Goal: Register for event/course

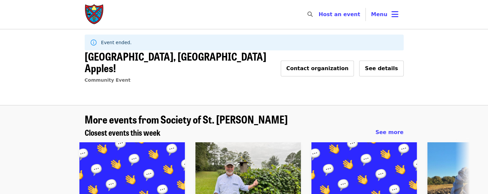
click at [95, 16] on img "Main navigation" at bounding box center [95, 14] width 20 height 21
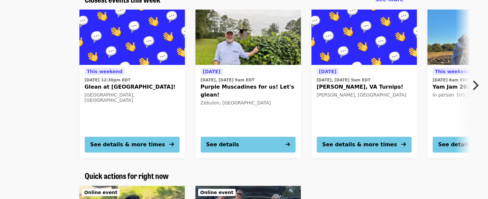
scroll to position [33, 0]
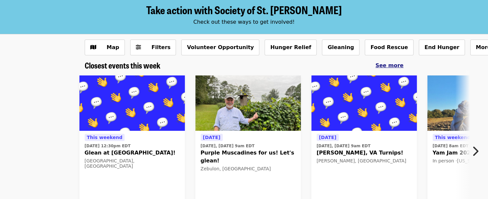
click at [392, 67] on span "See more" at bounding box center [389, 65] width 28 height 6
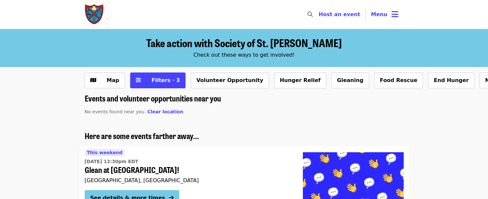
scroll to position [33, 0]
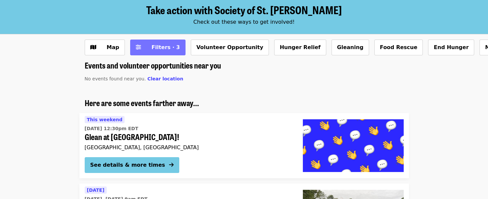
click at [161, 47] on span "Filters · 3" at bounding box center [166, 47] width 28 height 6
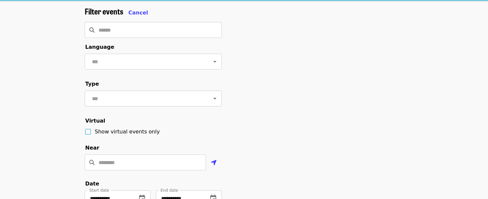
scroll to position [165, 0]
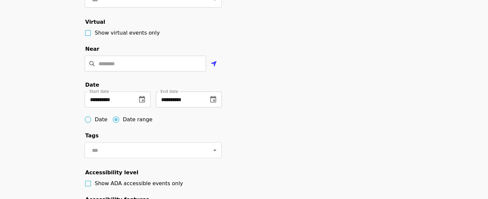
click at [220, 107] on button "change date" at bounding box center [213, 100] width 16 height 16
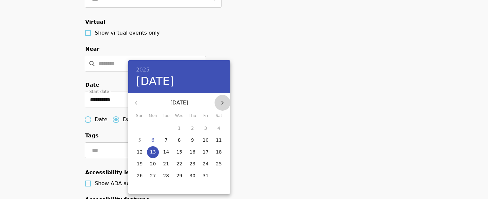
click at [221, 104] on icon "button" at bounding box center [222, 103] width 2 height 4
click at [137, 186] on p "30" at bounding box center [140, 187] width 6 height 7
type input "**********"
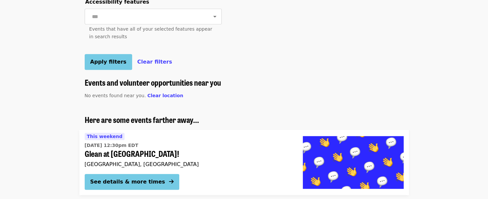
scroll to position [395, 0]
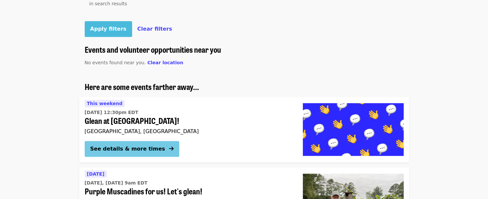
click at [92, 32] on span "Apply filters" at bounding box center [108, 29] width 36 height 6
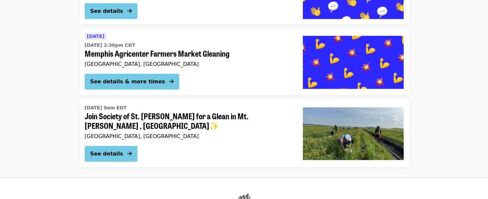
scroll to position [1806, 0]
